Goal: Transaction & Acquisition: Purchase product/service

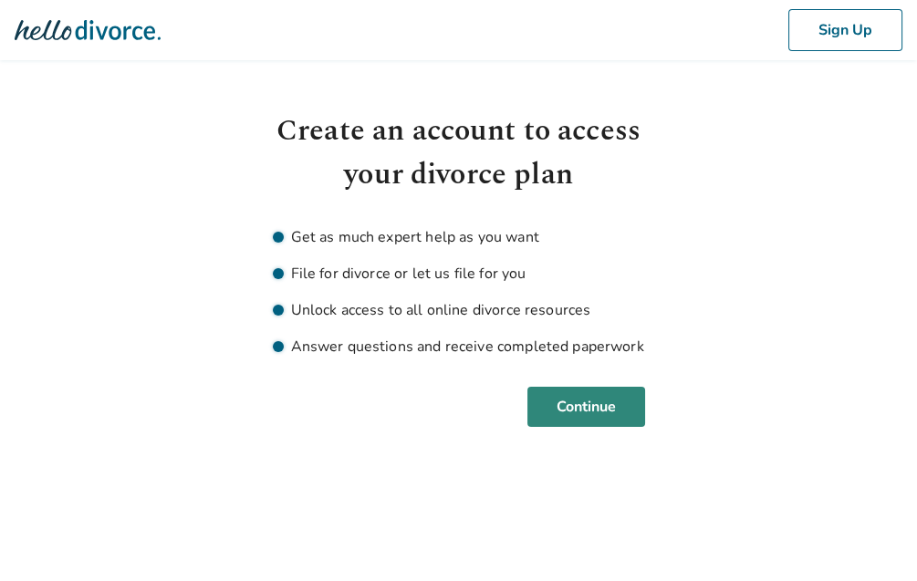
click at [535, 421] on button "Continue" at bounding box center [587, 407] width 118 height 40
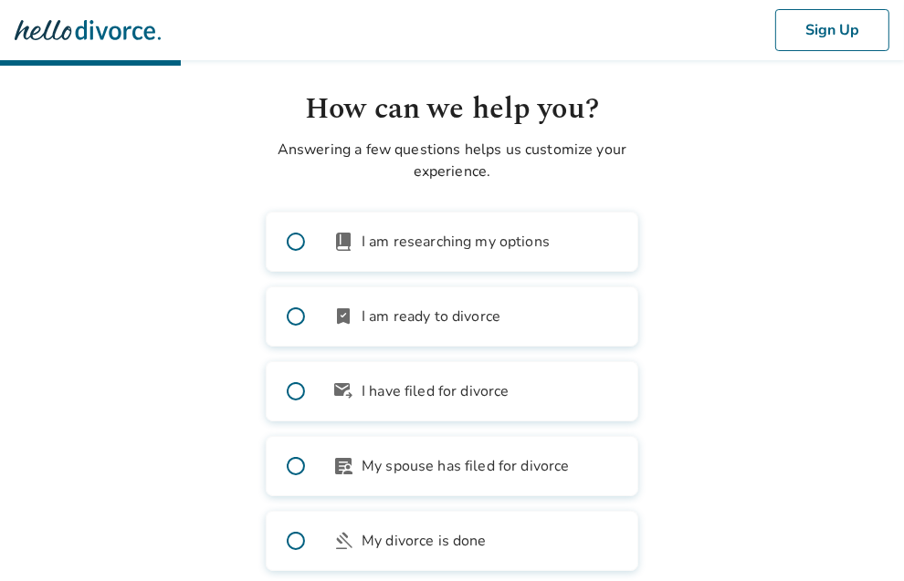
scroll to position [91, 0]
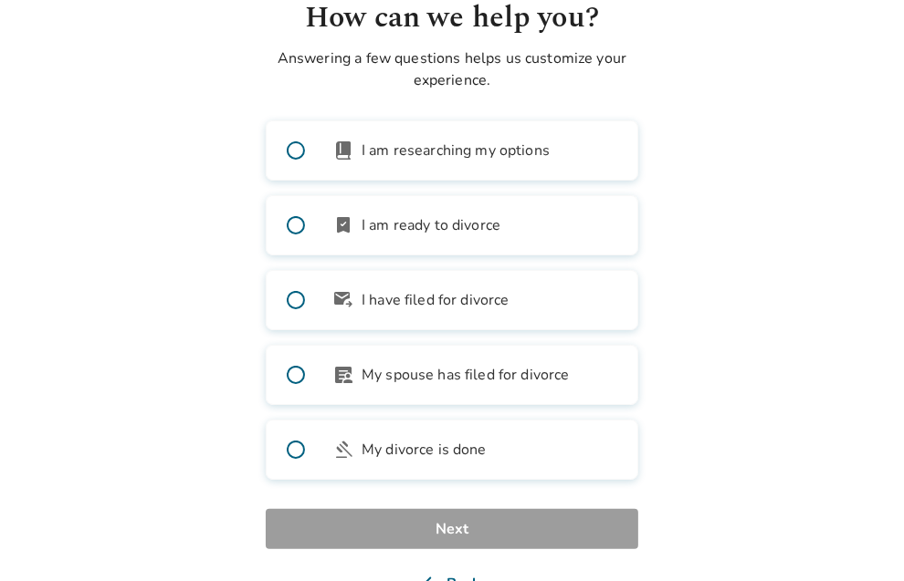
click at [292, 246] on span at bounding box center [296, 225] width 58 height 58
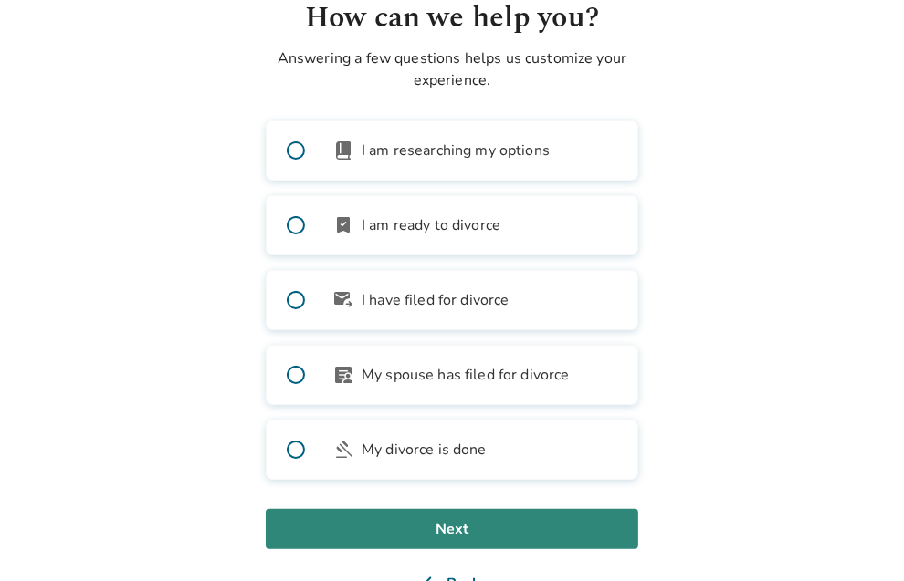
click at [572, 542] on button "Next" at bounding box center [452, 529] width 372 height 40
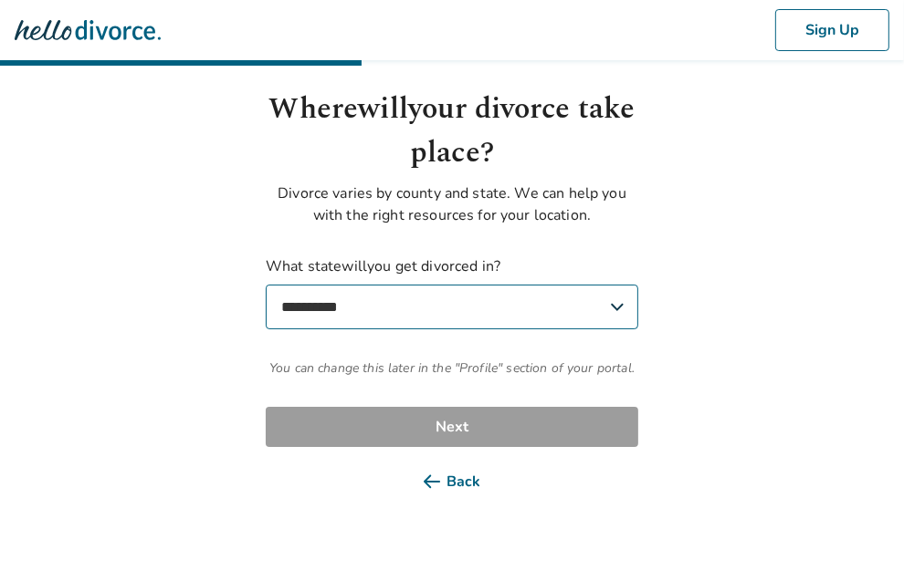
scroll to position [0, 0]
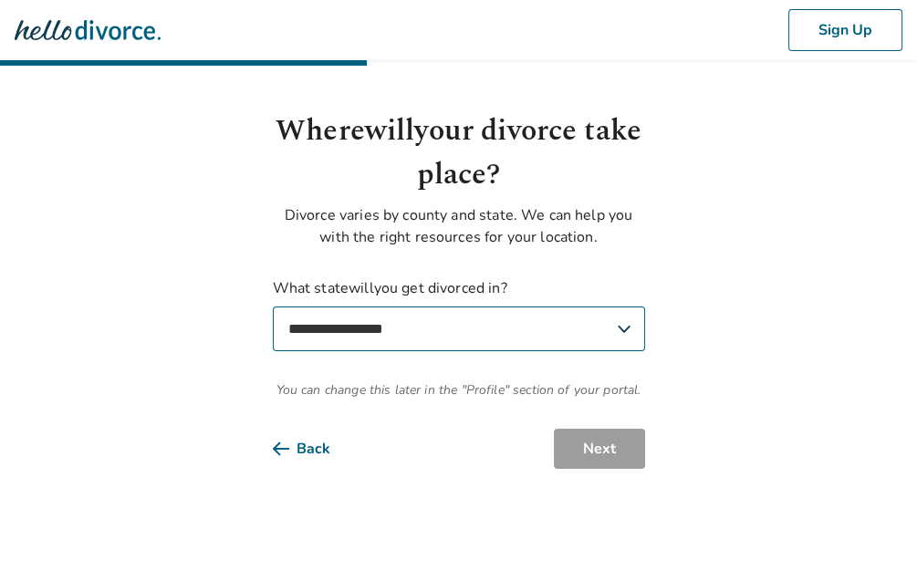
click at [446, 334] on select "**********" at bounding box center [459, 329] width 372 height 45
select select "**"
click at [273, 307] on select "**********" at bounding box center [459, 329] width 372 height 45
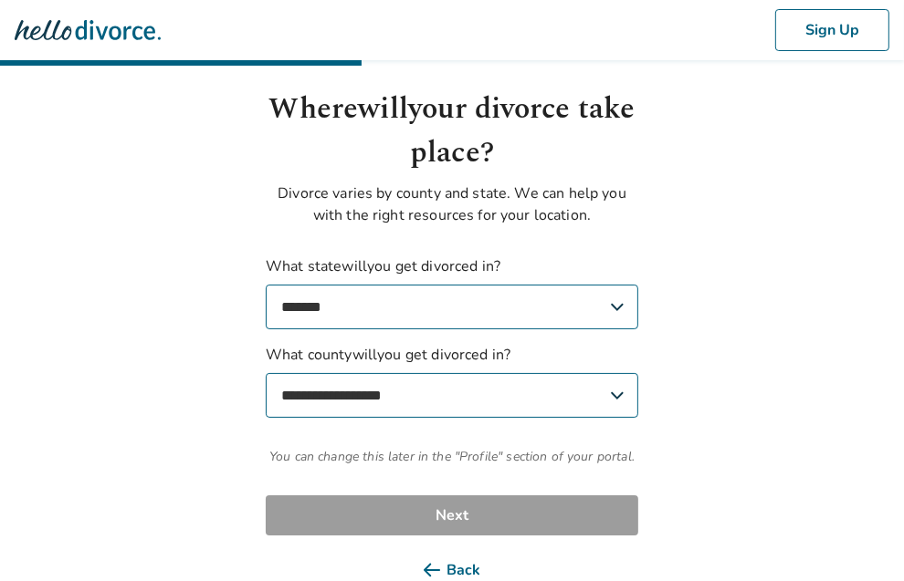
click at [414, 418] on select "**********" at bounding box center [452, 395] width 372 height 45
select select "**********"
click at [266, 394] on select "**********" at bounding box center [452, 395] width 372 height 45
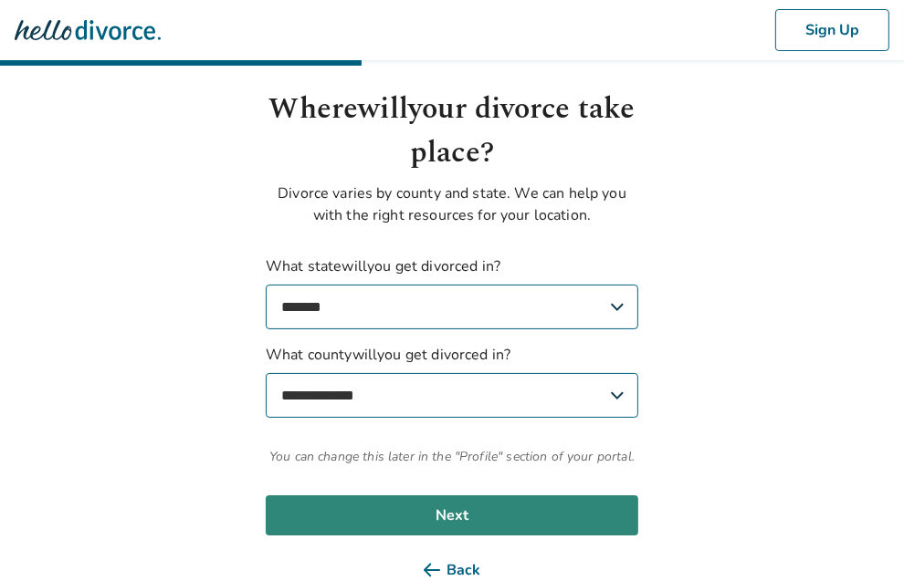
click at [605, 536] on button "Next" at bounding box center [452, 516] width 372 height 40
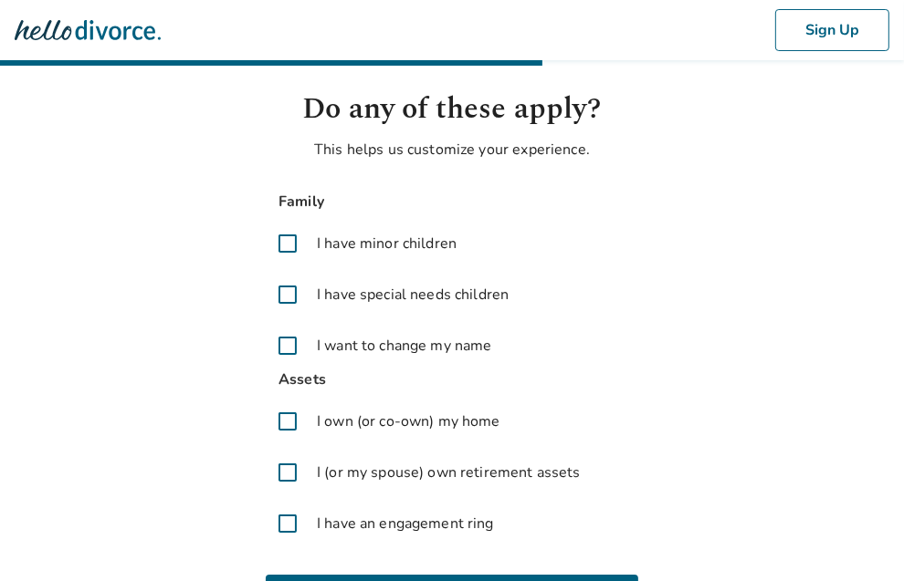
click at [296, 441] on span at bounding box center [288, 422] width 44 height 44
click at [290, 266] on span at bounding box center [288, 244] width 44 height 44
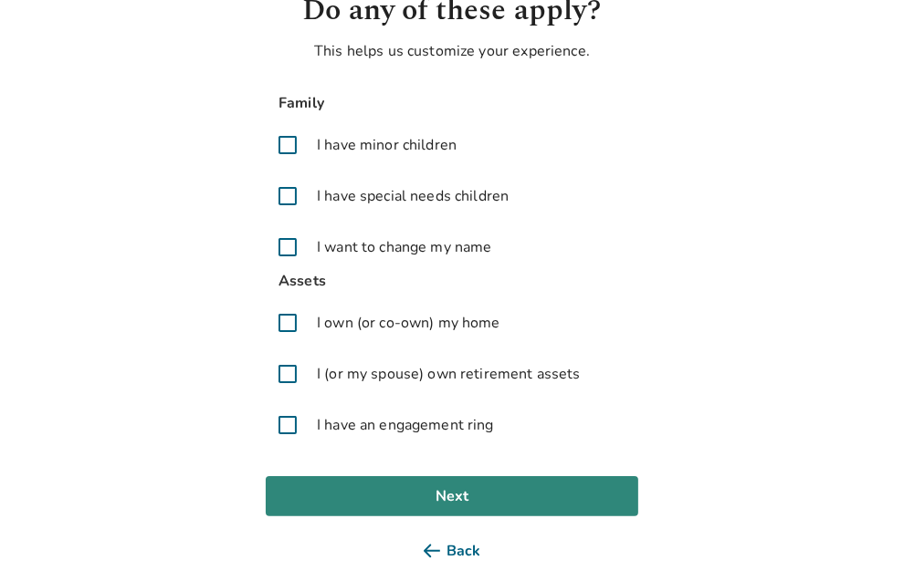
click at [579, 512] on button "Next" at bounding box center [452, 497] width 372 height 40
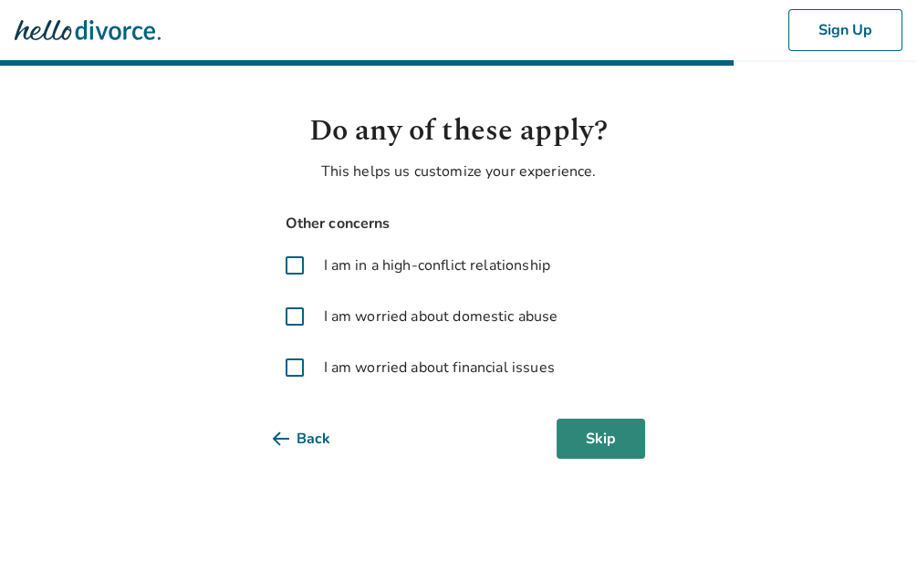
click at [577, 457] on button "Skip" at bounding box center [601, 439] width 89 height 40
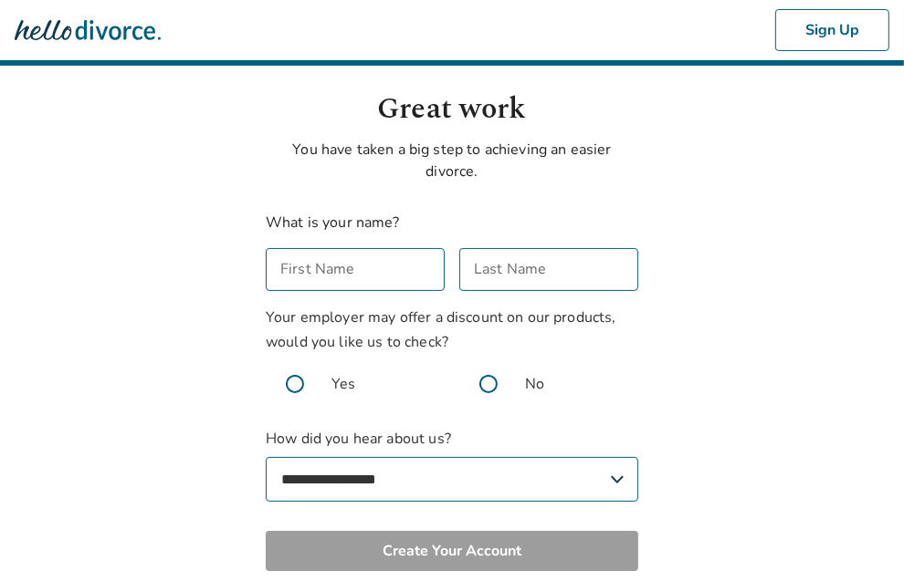
click at [333, 291] on input "First Name" at bounding box center [355, 269] width 179 height 43
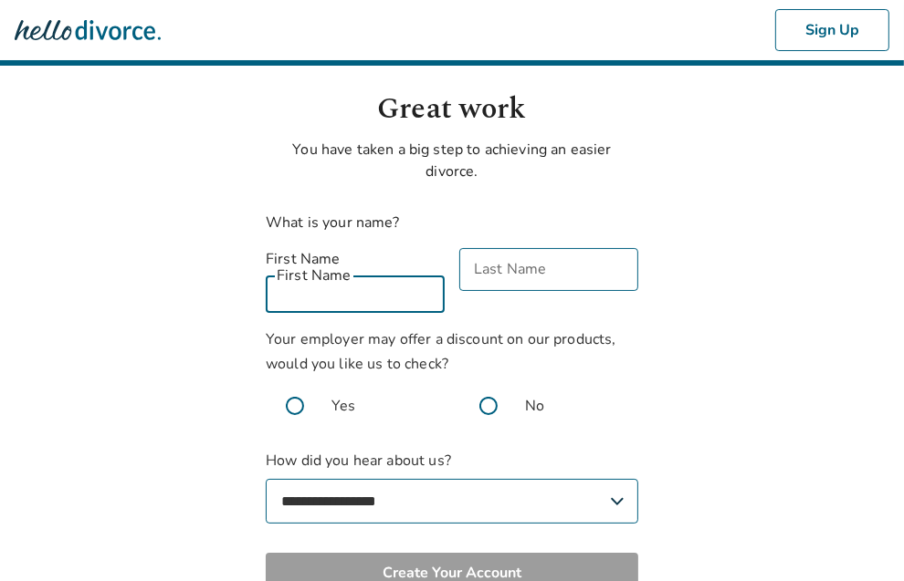
type input "*******"
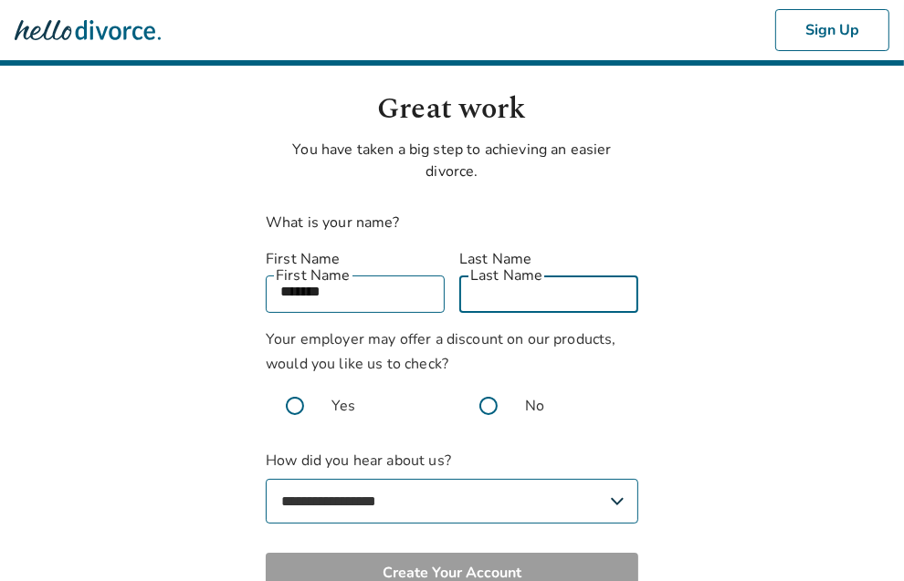
click at [498, 300] on input "Last Name" at bounding box center [548, 291] width 179 height 43
type input "********"
click at [497, 409] on span at bounding box center [488, 406] width 58 height 58
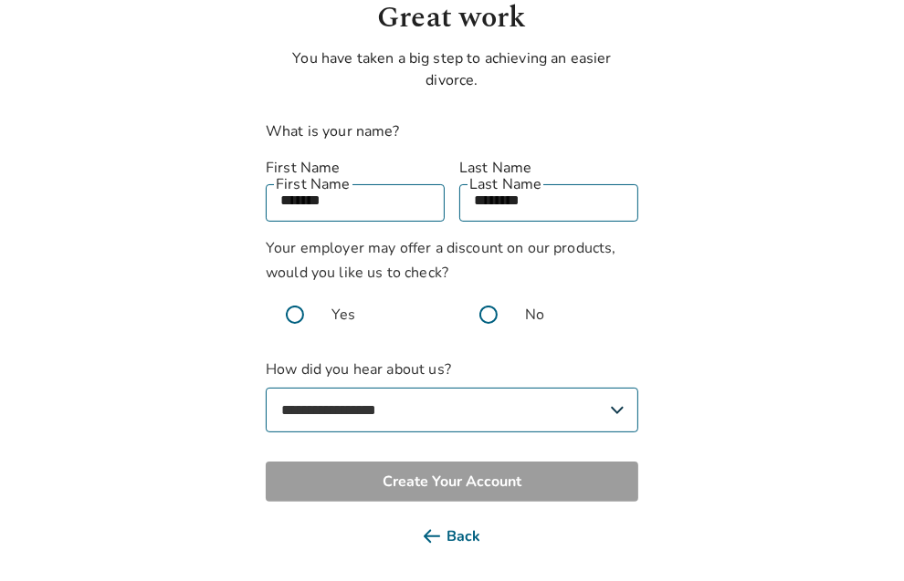
click at [470, 410] on select "**********" at bounding box center [452, 410] width 372 height 45
select select "**********"
click at [266, 388] on select "**********" at bounding box center [452, 410] width 372 height 45
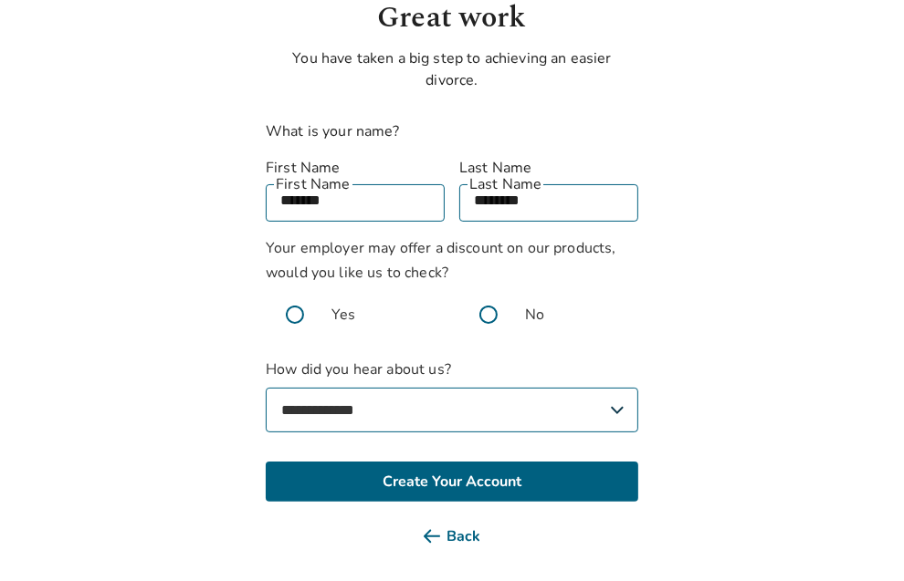
scroll to position [128, 0]
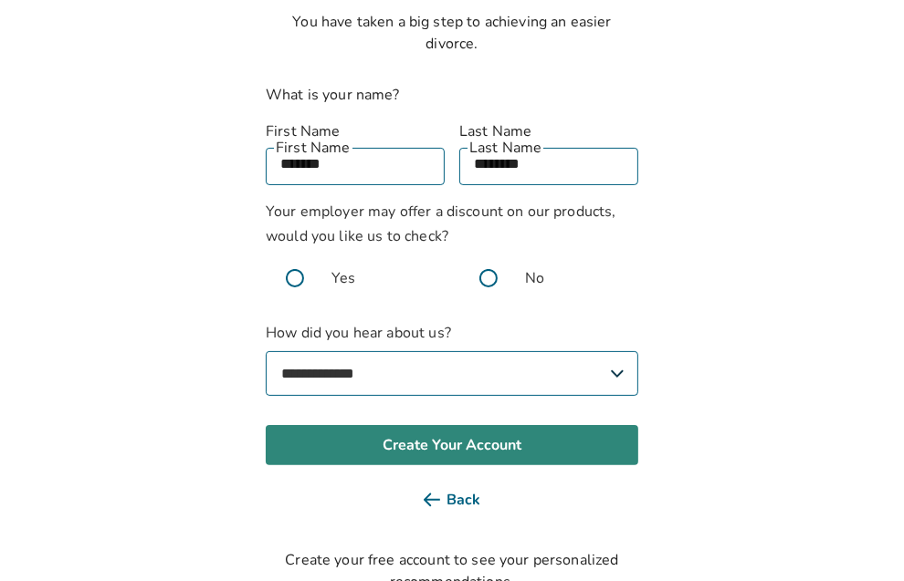
click at [526, 442] on button "Create Your Account" at bounding box center [452, 445] width 372 height 40
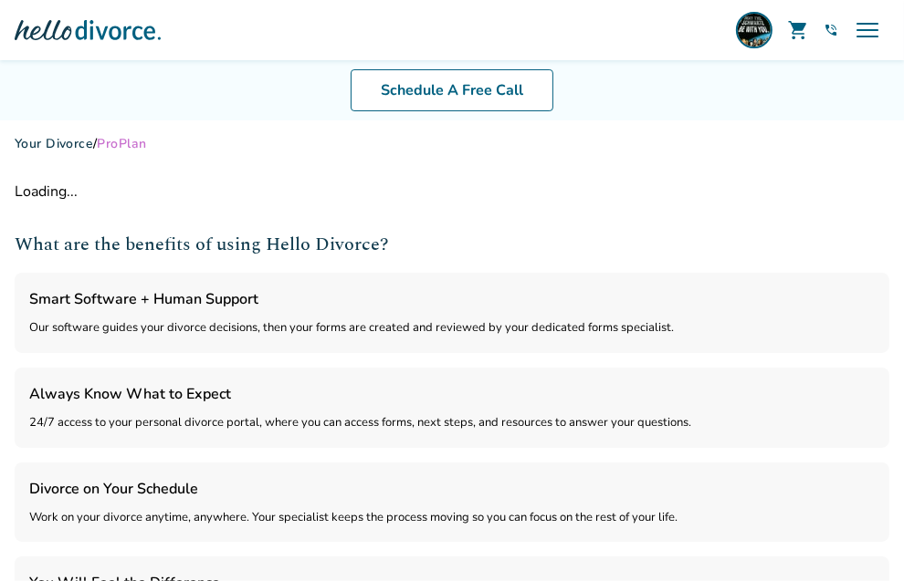
select select "***"
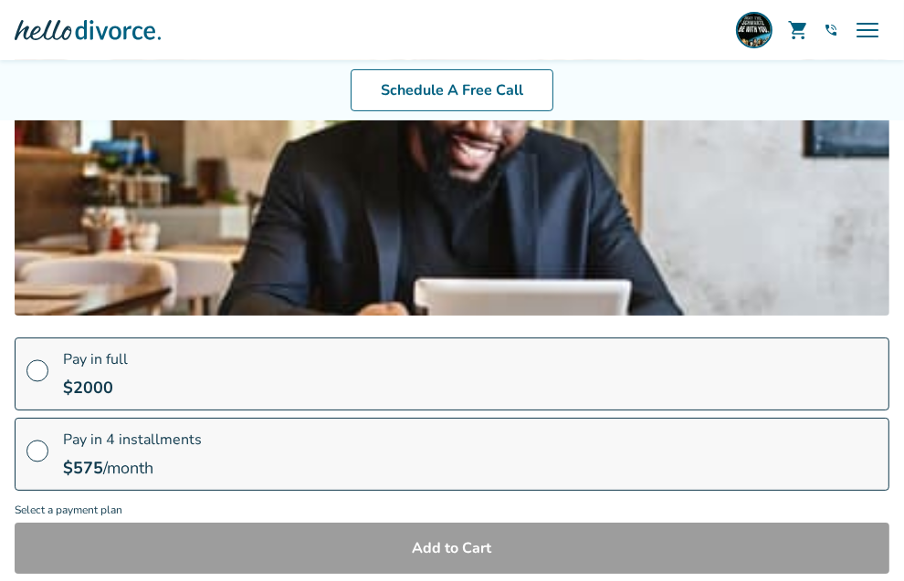
scroll to position [250, 0]
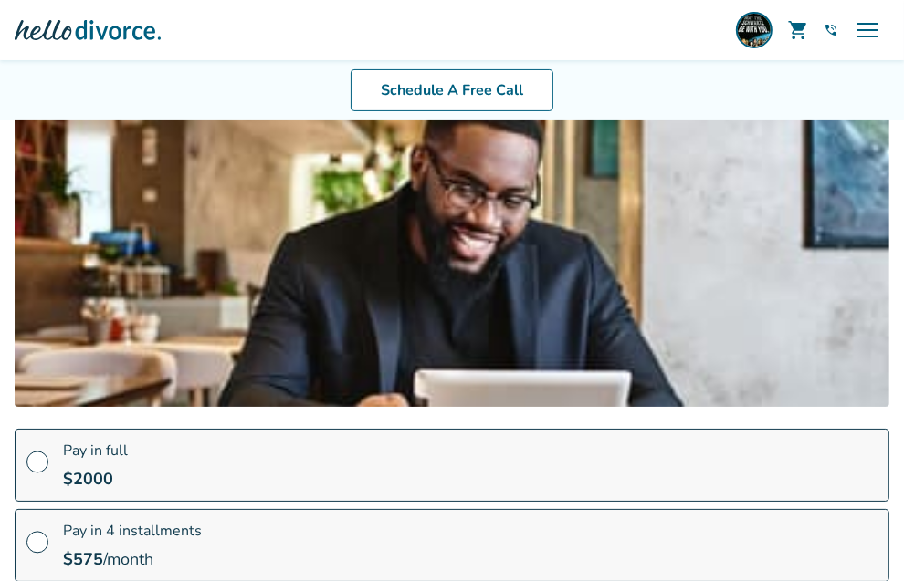
click at [48, 459] on span at bounding box center [37, 469] width 22 height 20
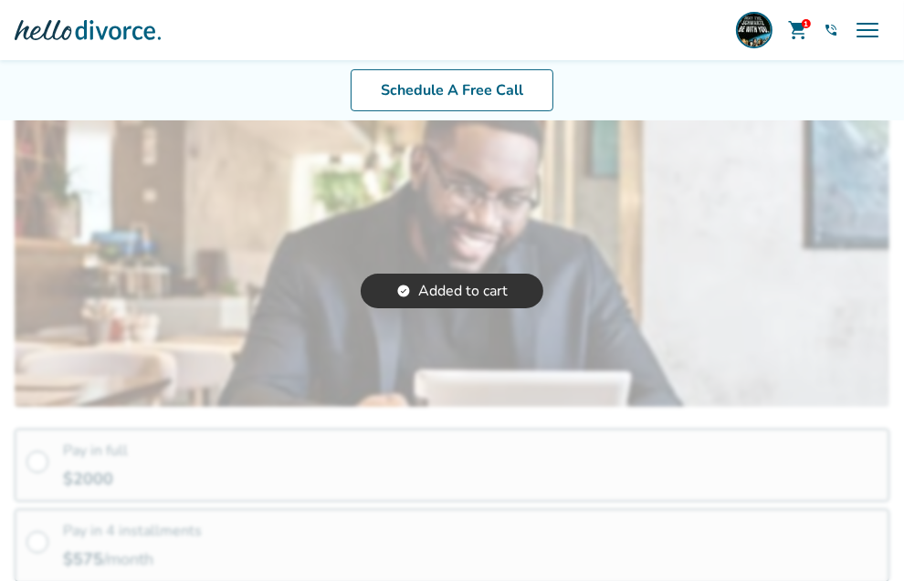
click at [0, 0] on icon at bounding box center [0, 0] width 0 height 0
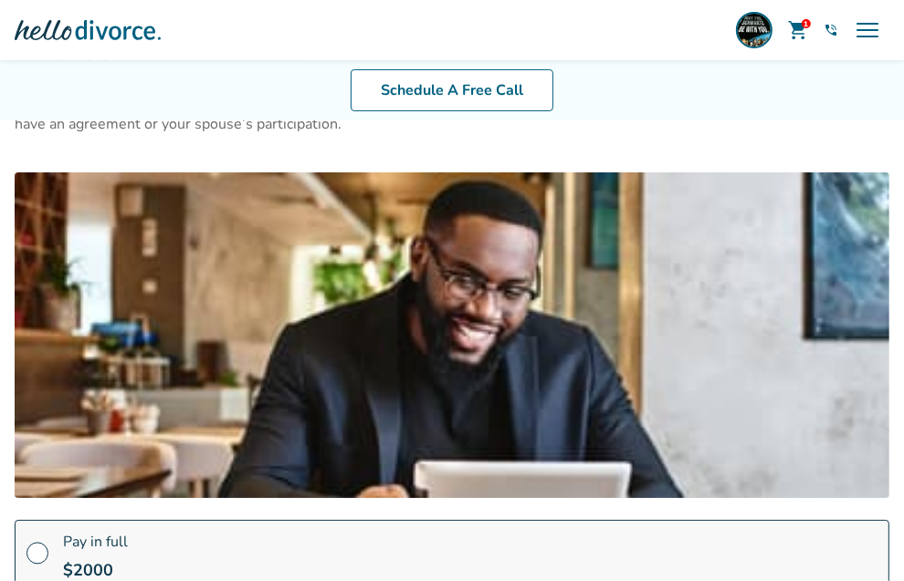
scroll to position [68, 0]
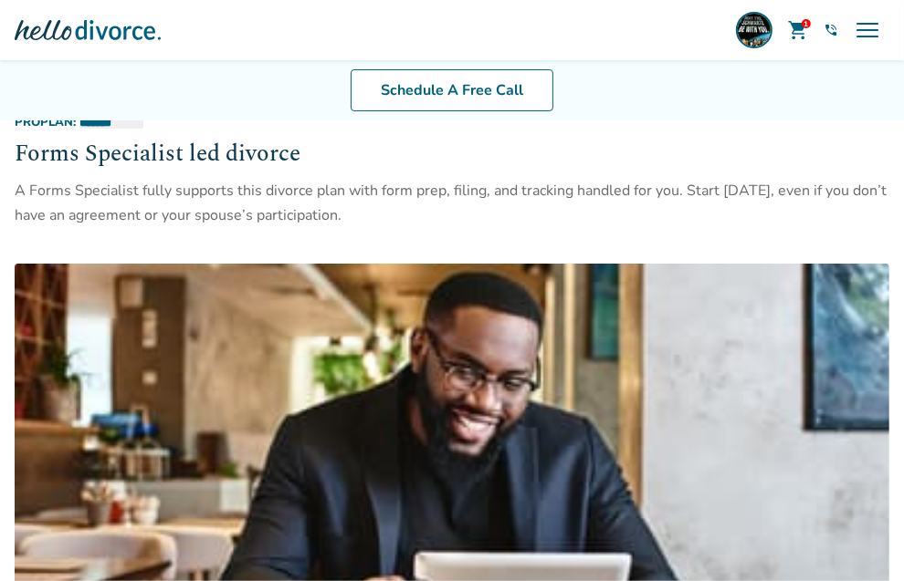
click at [0, 0] on span "Forms Inbox" at bounding box center [0, 0] width 0 height 0
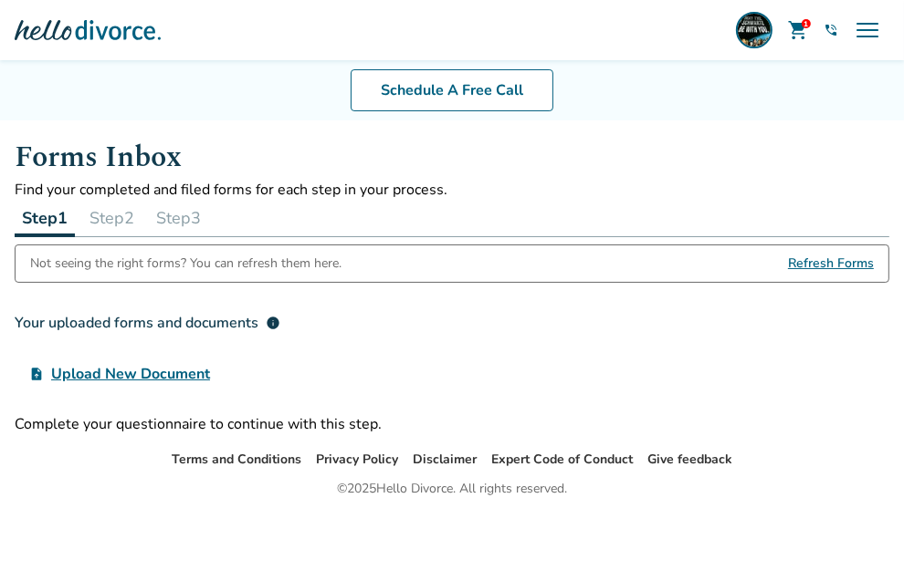
scroll to position [59, 0]
click at [0, 0] on span "[PERSON_NAME]" at bounding box center [0, 0] width 0 height 0
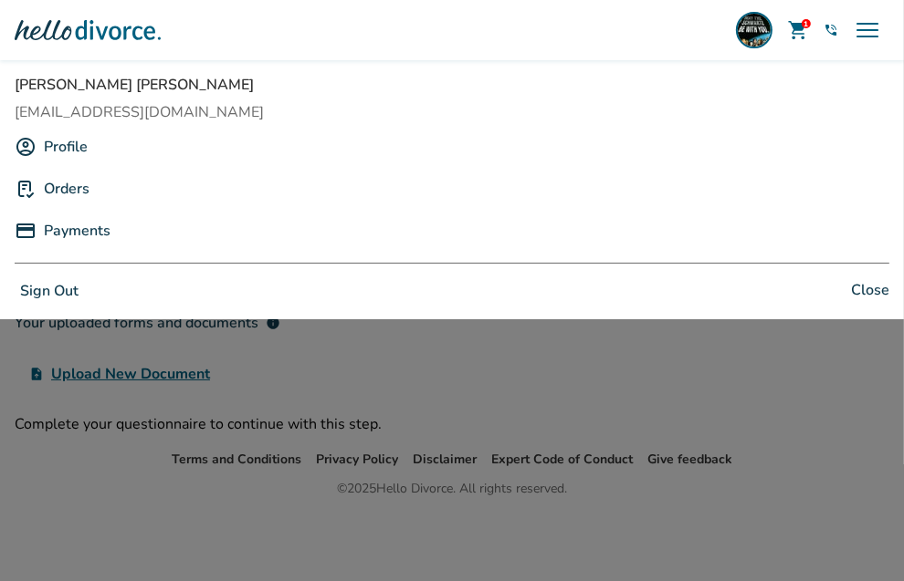
click at [89, 174] on link "Orders" at bounding box center [67, 189] width 46 height 35
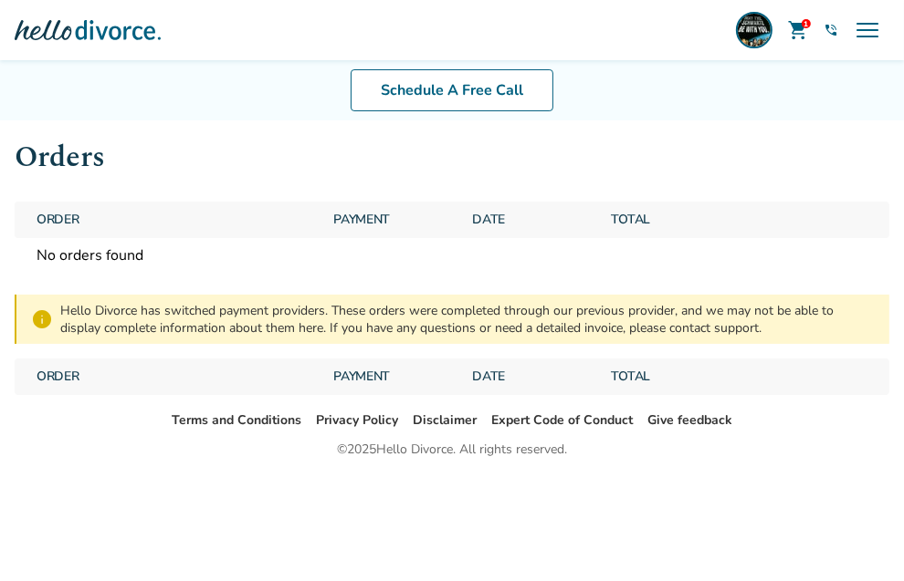
click at [279, 359] on span "Order" at bounding box center [173, 377] width 289 height 37
click at [457, 359] on span "Payment" at bounding box center [391, 377] width 131 height 37
click at [0, 0] on span "[PERSON_NAME]" at bounding box center [0, 0] width 0 height 0
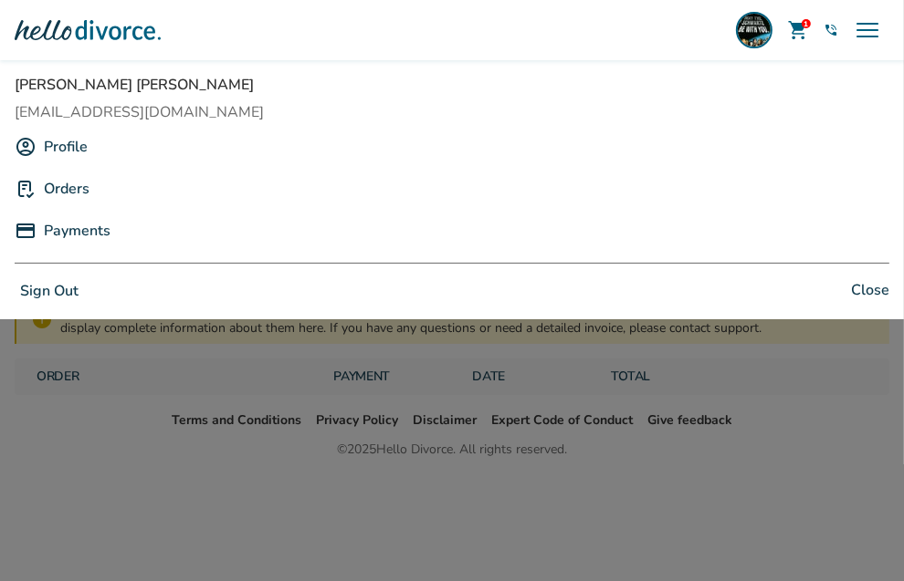
click at [110, 230] on link "Payments" at bounding box center [77, 231] width 67 height 35
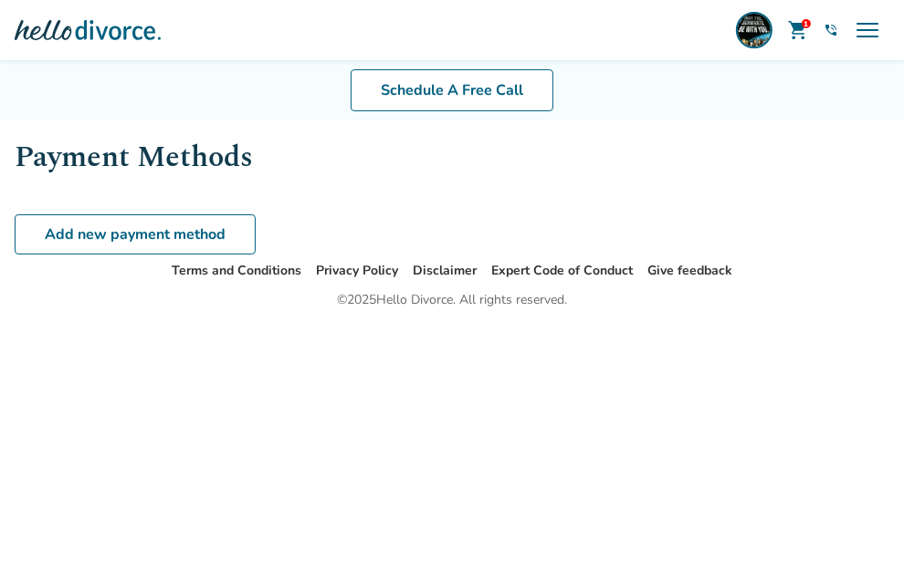
click at [0, 0] on span "[PERSON_NAME]" at bounding box center [0, 0] width 0 height 0
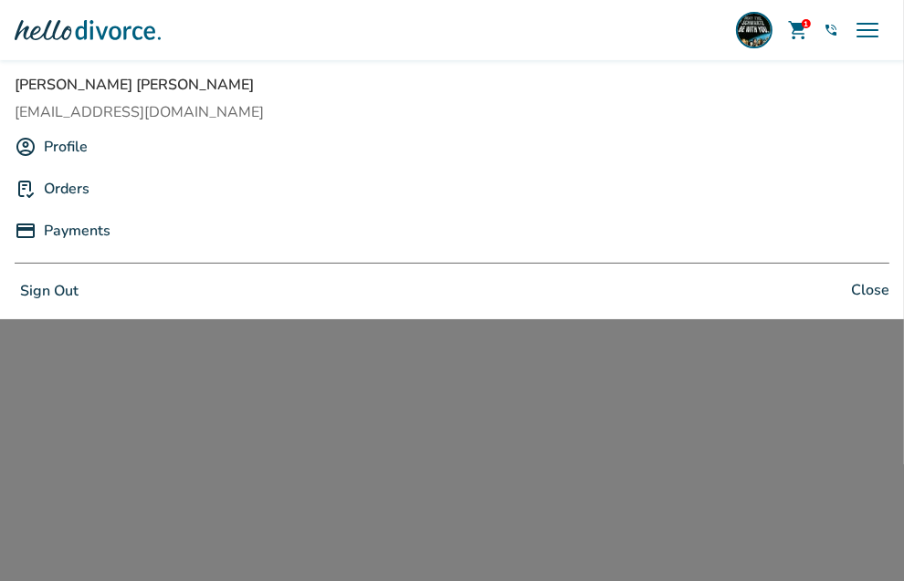
click at [88, 141] on link "Profile" at bounding box center [66, 147] width 44 height 35
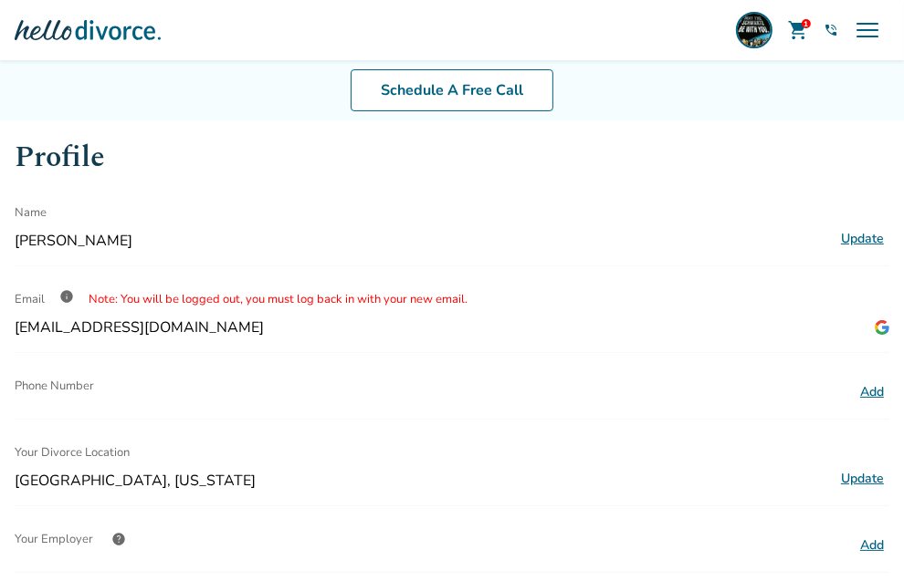
scroll to position [2, 0]
click at [0, 0] on link "list_alt_check Divorce Prep" at bounding box center [0, 0] width 0 height 0
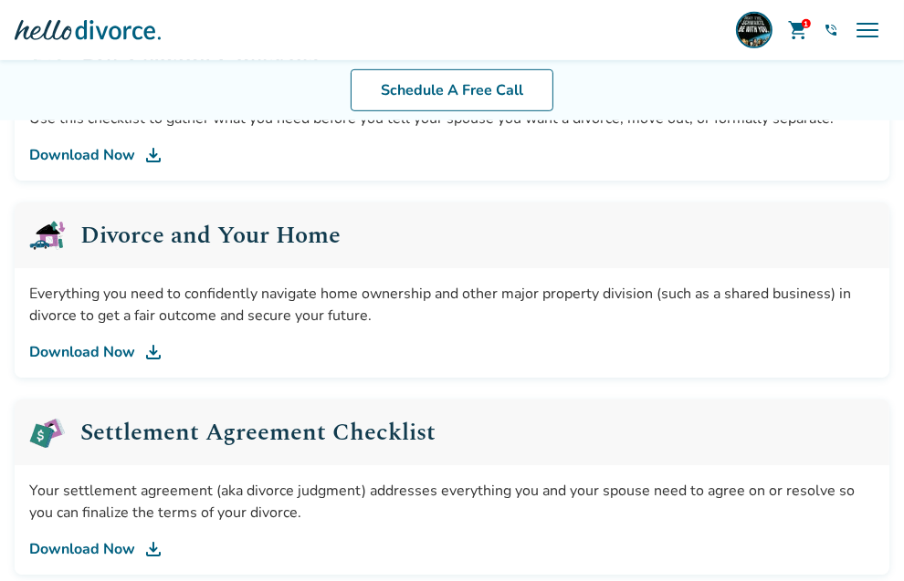
scroll to position [264, 0]
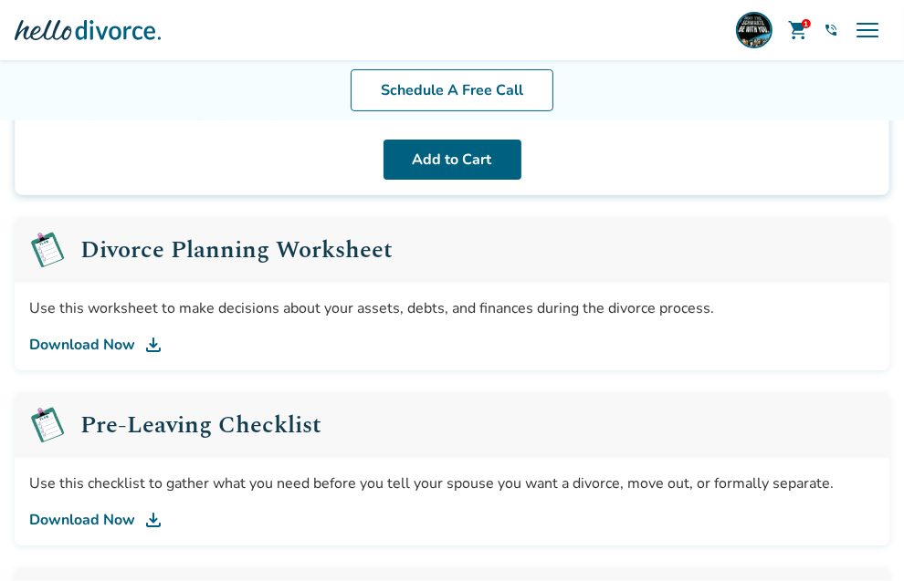
click at [274, 334] on link "Download Now" at bounding box center [451, 345] width 845 height 22
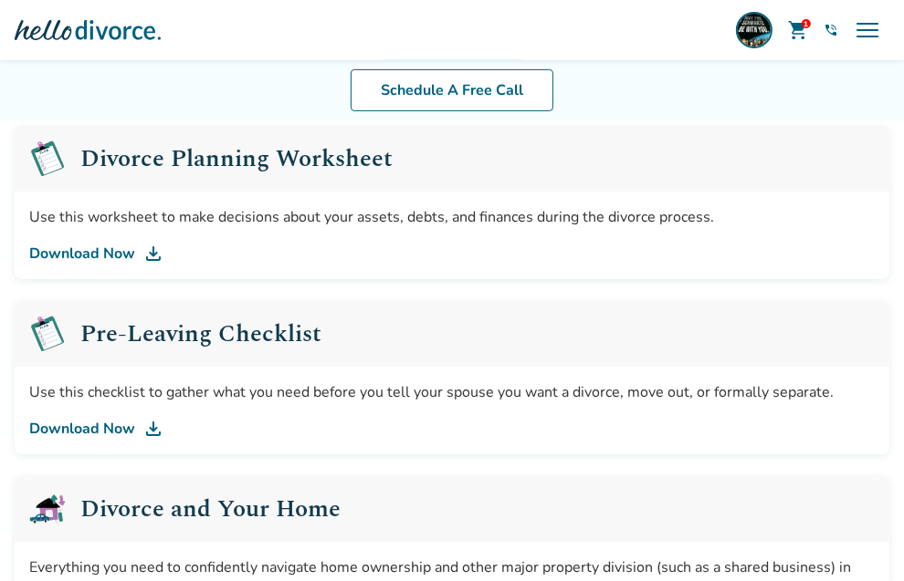
scroll to position [446, 0]
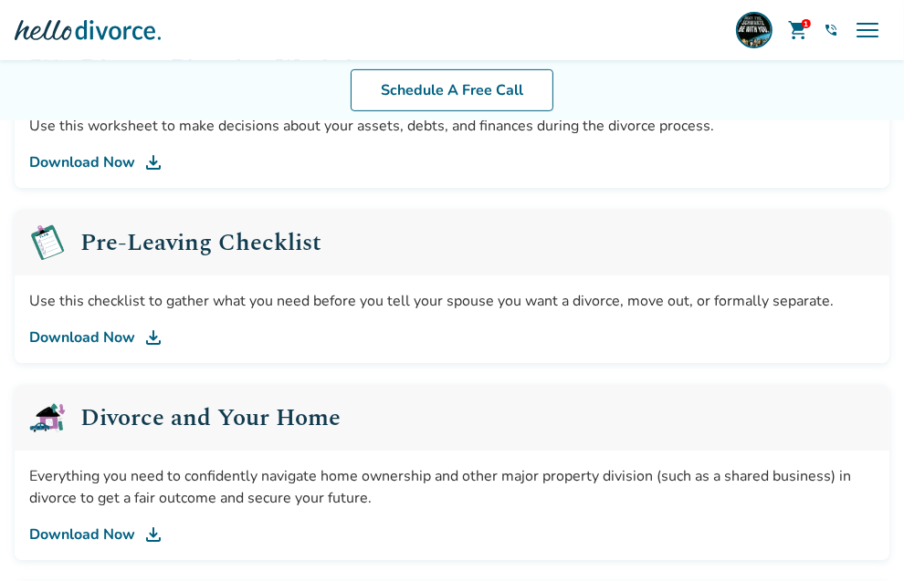
click at [308, 327] on link "Download Now" at bounding box center [451, 338] width 845 height 22
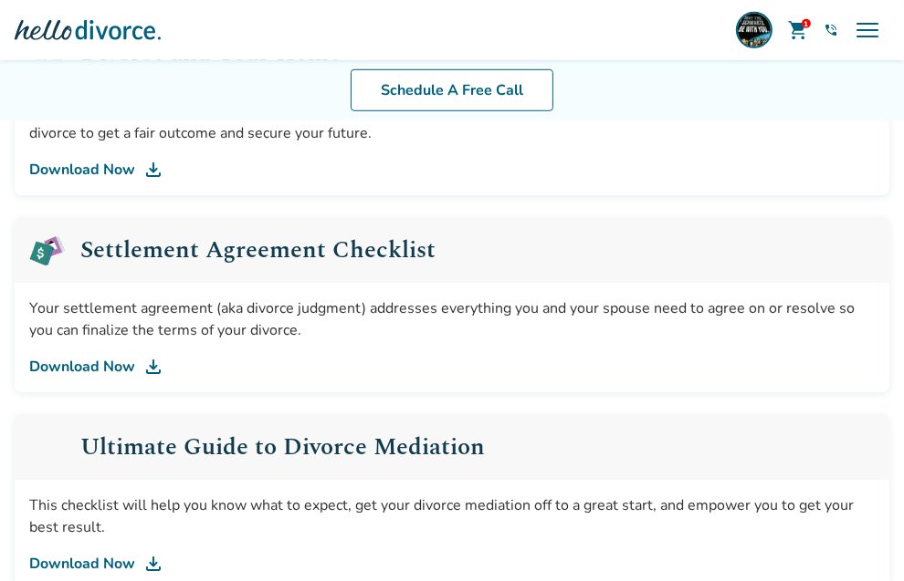
scroll to position [720, 0]
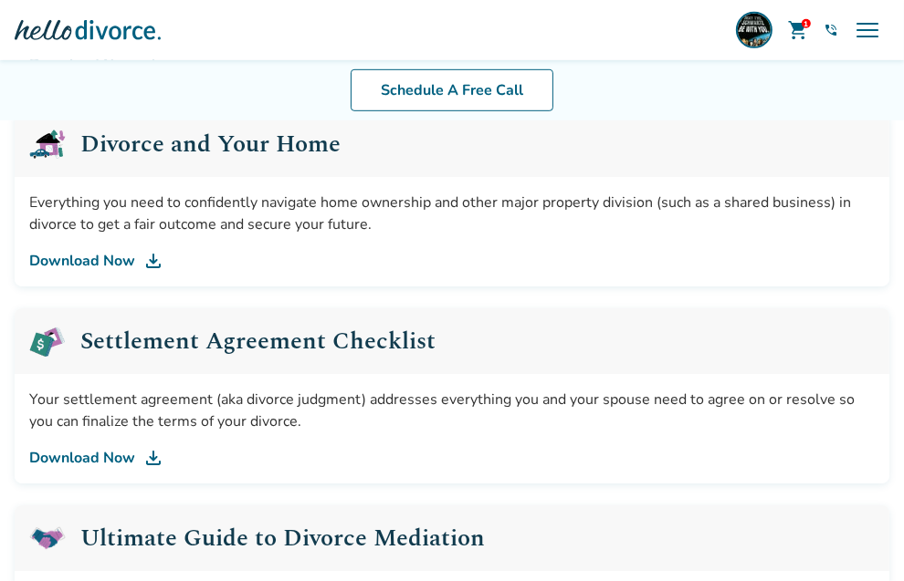
click at [277, 271] on link "Download Now" at bounding box center [451, 261] width 845 height 22
click at [337, 469] on link "Download Now" at bounding box center [451, 458] width 845 height 22
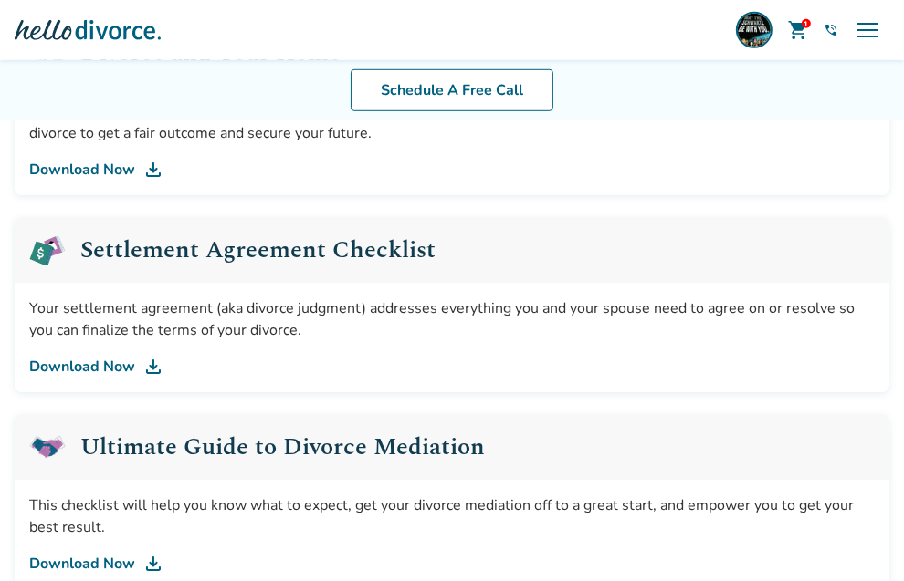
click at [303, 378] on link "Download Now" at bounding box center [451, 367] width 845 height 22
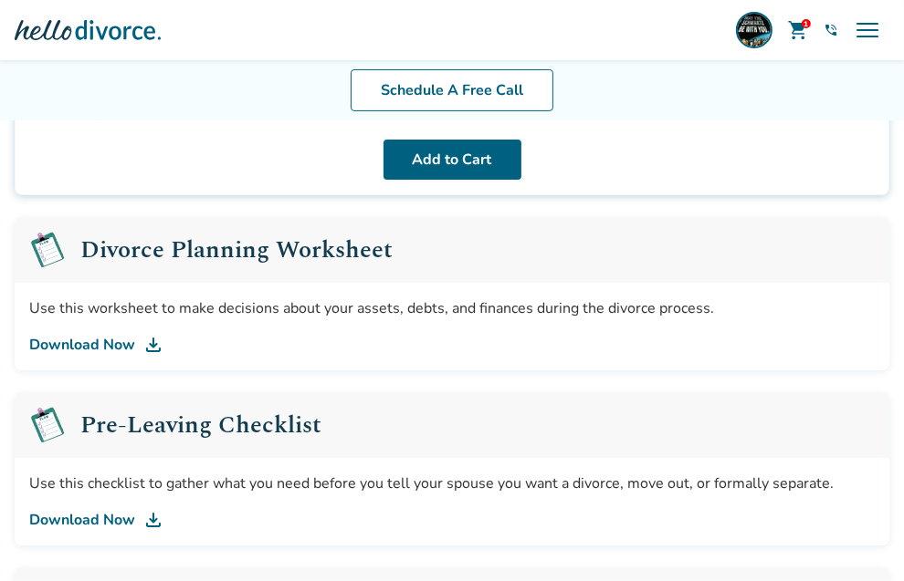
scroll to position [173, 0]
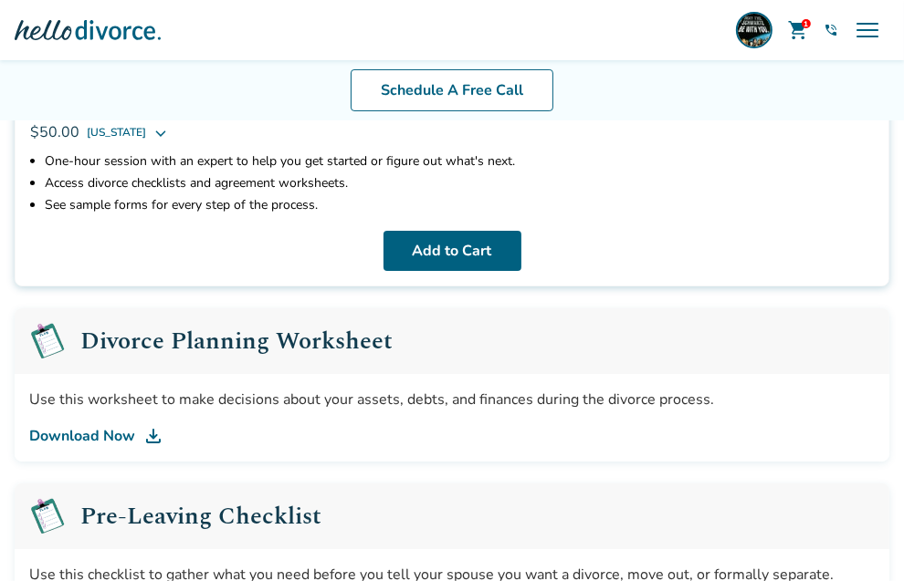
click at [293, 425] on link "Download Now" at bounding box center [451, 436] width 845 height 22
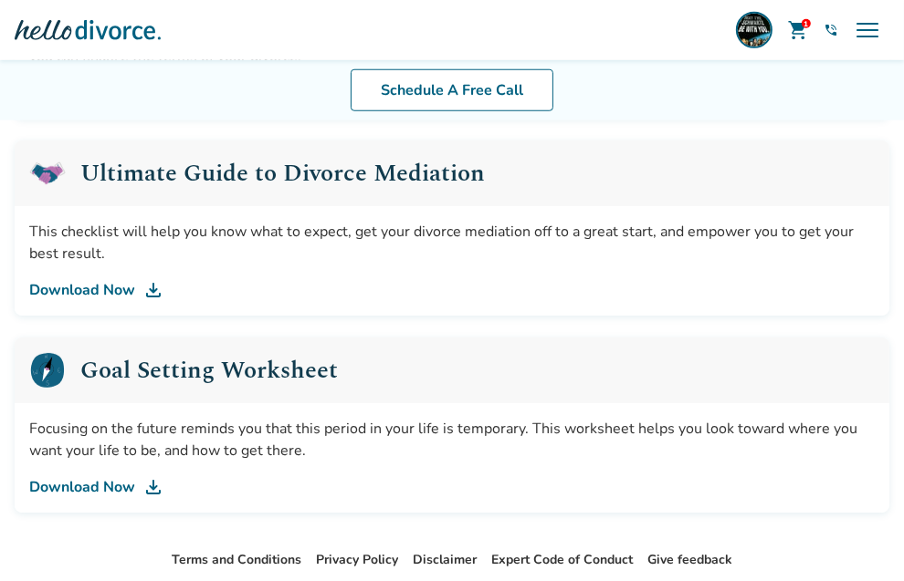
scroll to position [1177, 0]
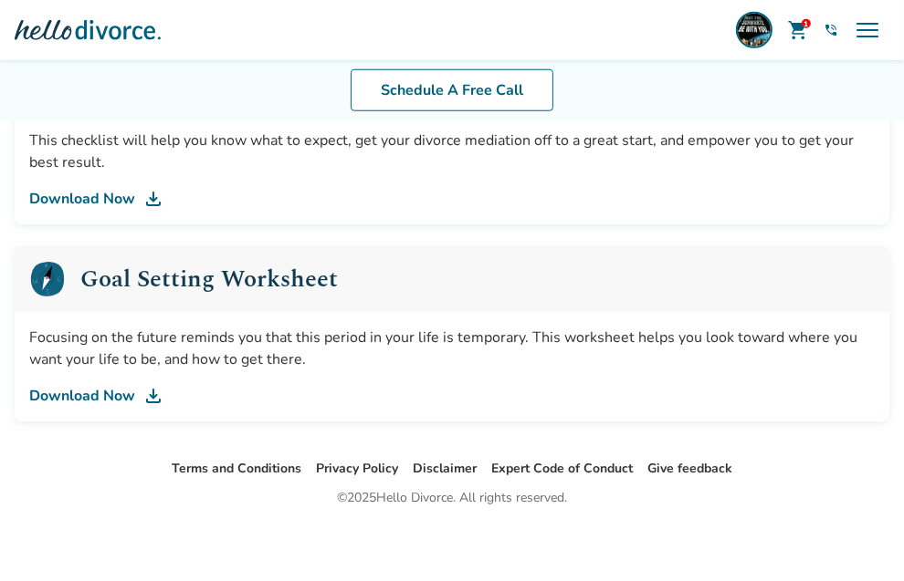
click at [293, 407] on link "Download Now" at bounding box center [451, 396] width 845 height 22
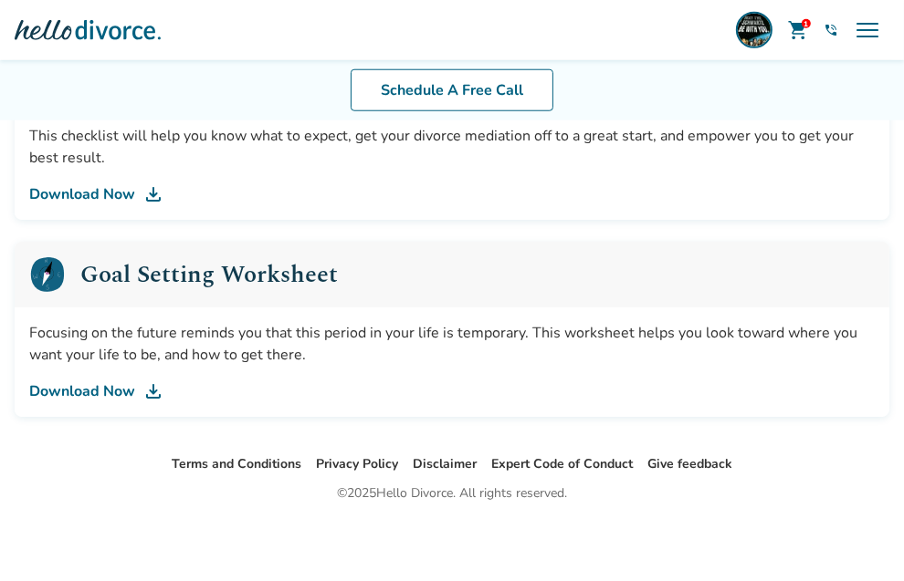
click at [0, 0] on link "explore Your Guide AI beta" at bounding box center [0, 0] width 0 height 0
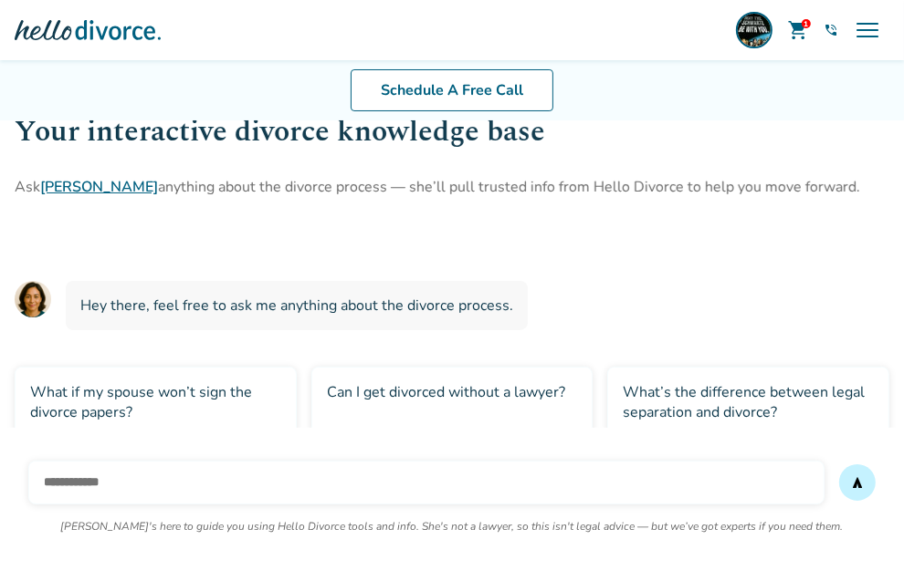
click at [0, 0] on link "inbox Forms Inbox" at bounding box center [0, 0] width 0 height 0
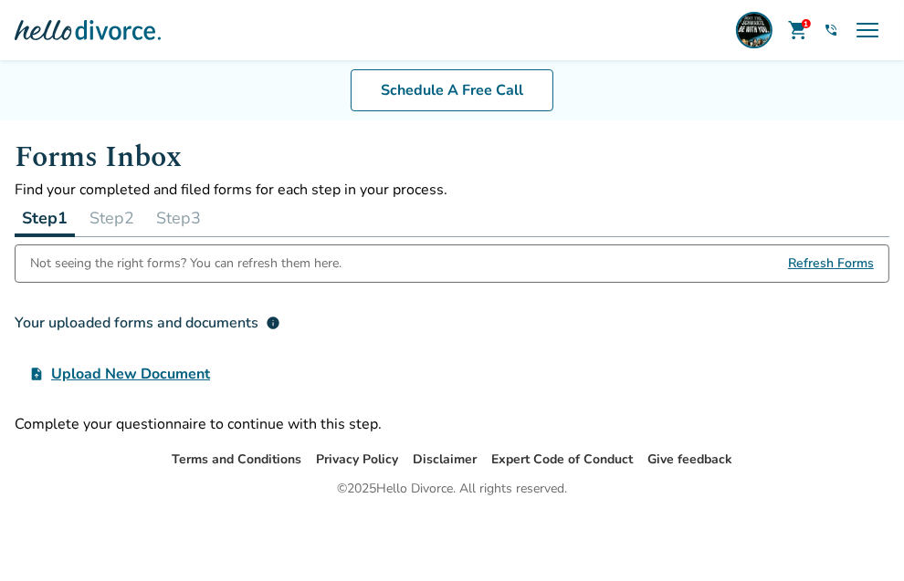
click at [210, 363] on span "Upload New Document" at bounding box center [130, 374] width 159 height 22
click at [0, 0] on input "upload_file Upload New Document" at bounding box center [0, 0] width 0 height 0
click at [0, 0] on link "flag_2 Your Divorce" at bounding box center [0, 0] width 0 height 0
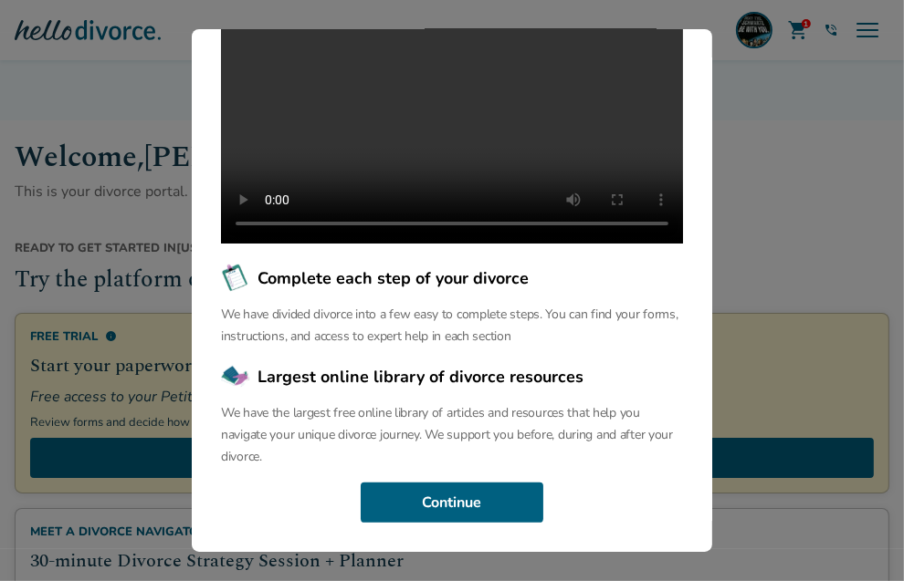
scroll to position [91, 0]
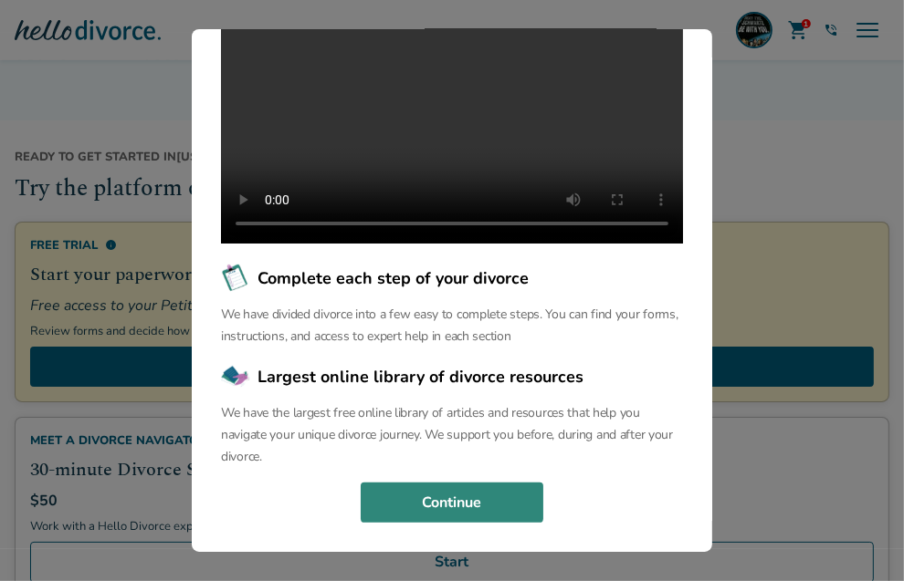
click at [479, 493] on button "Continue" at bounding box center [452, 503] width 183 height 40
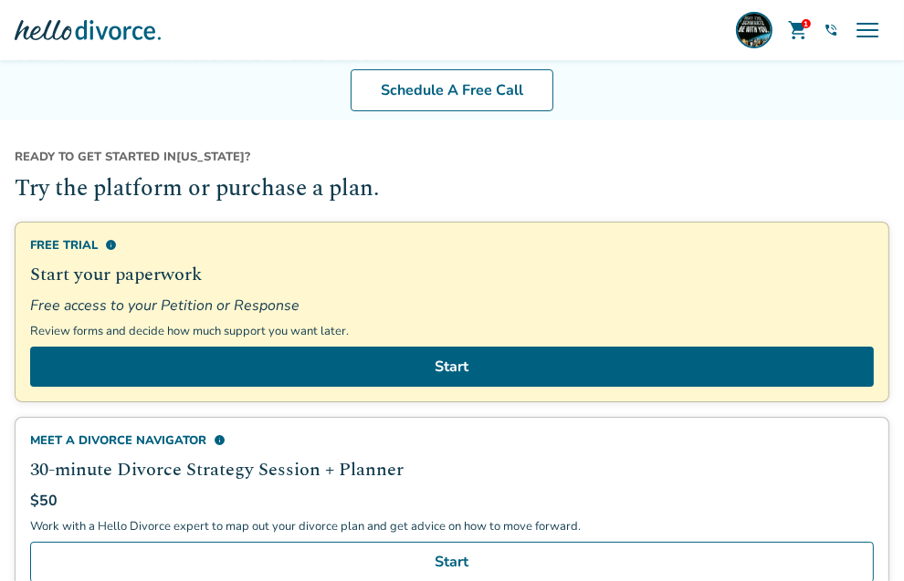
scroll to position [0, 0]
